Goal: Navigation & Orientation: Find specific page/section

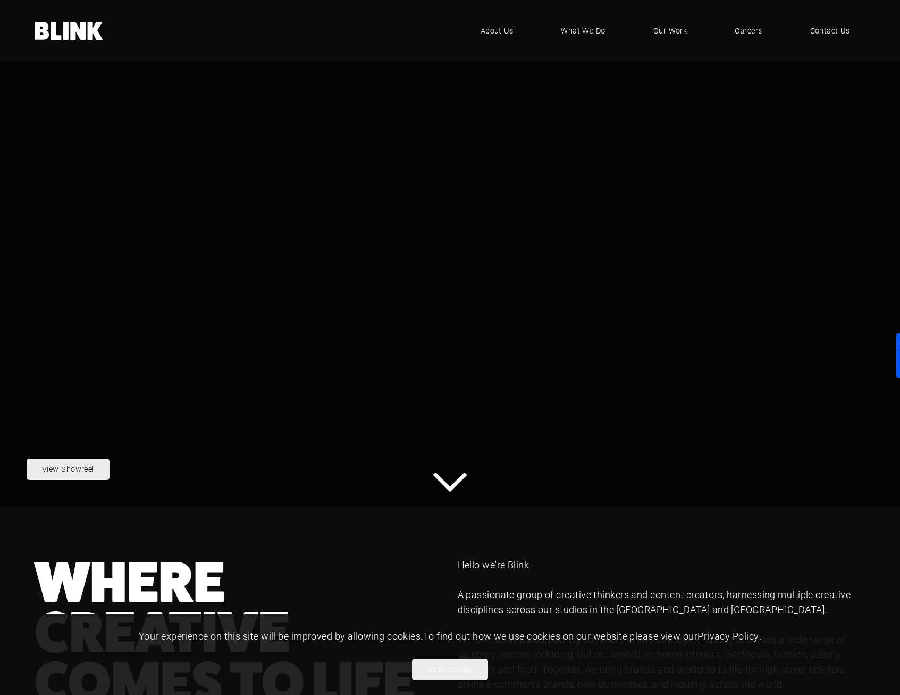
click at [459, 650] on div "Your experience on this site will be improved by allowing cookies. To find out …" at bounding box center [450, 654] width 707 height 51
click at [452, 663] on button "Allow cookies" at bounding box center [450, 668] width 76 height 21
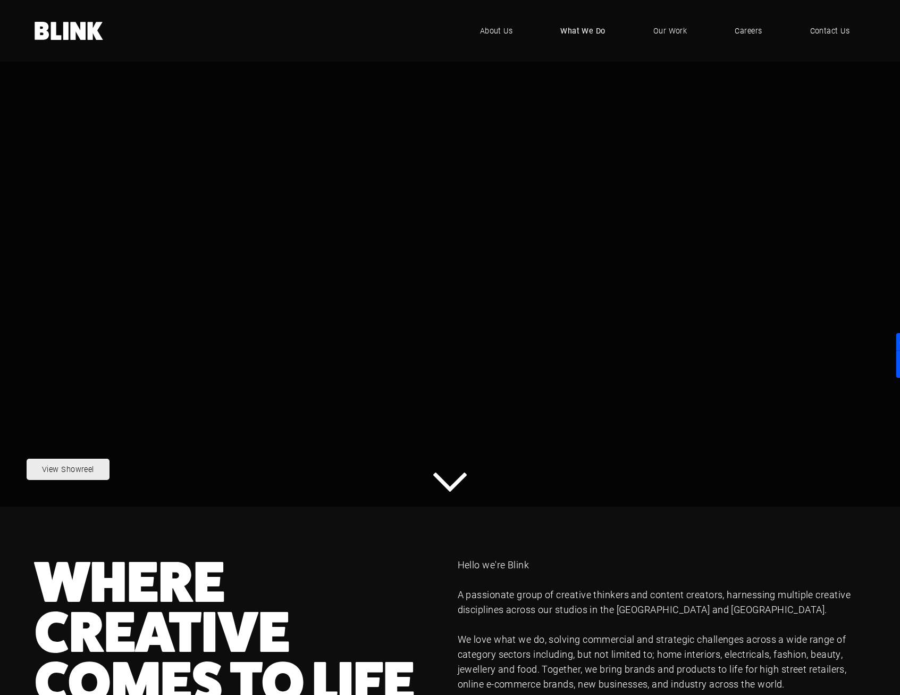
click at [573, 33] on span "What We Do" at bounding box center [583, 31] width 45 height 12
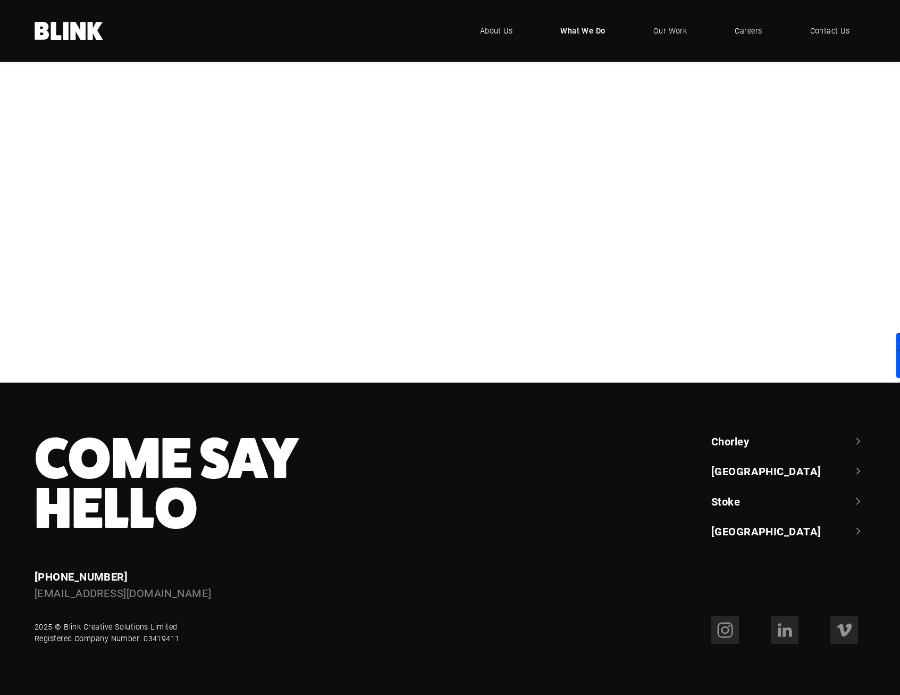
scroll to position [328, 0]
click at [671, 25] on span "Our Work" at bounding box center [671, 31] width 34 height 12
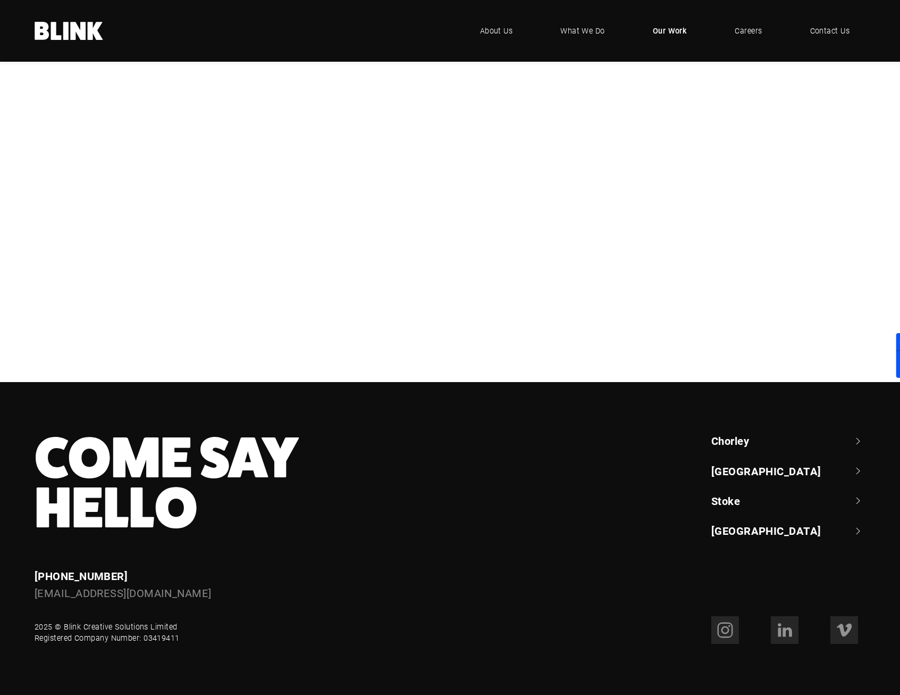
scroll to position [452, 0]
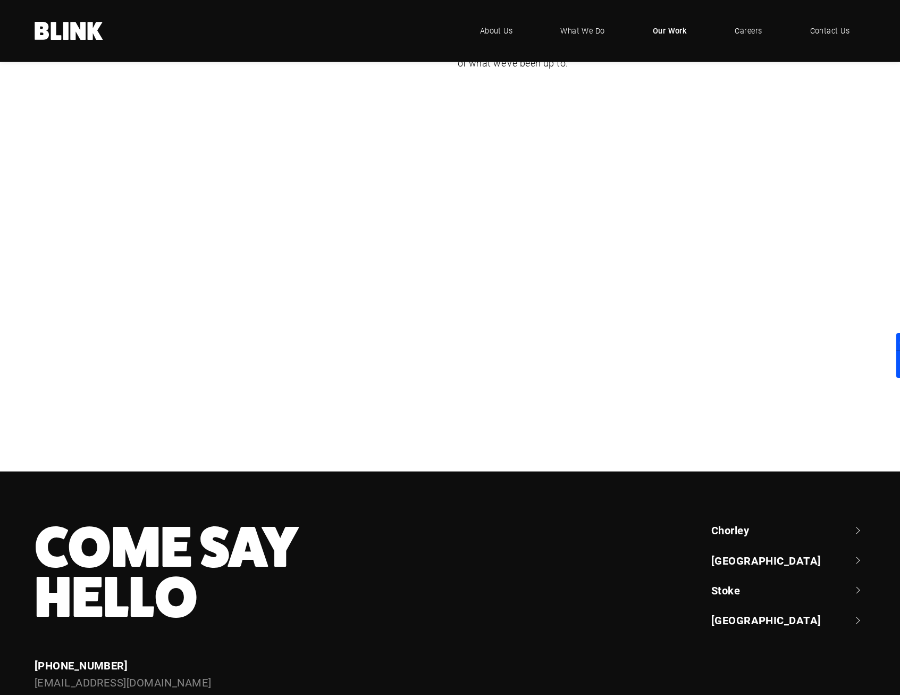
click at [0, 0] on div "Bathroom Brands" at bounding box center [0, 0] width 0 height 0
